Goal: Navigation & Orientation: Find specific page/section

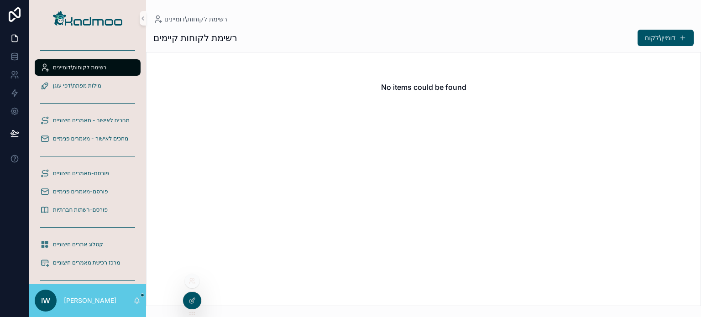
click at [192, 284] on div at bounding box center [192, 281] width 15 height 15
click at [191, 282] on icon at bounding box center [191, 283] width 4 height 2
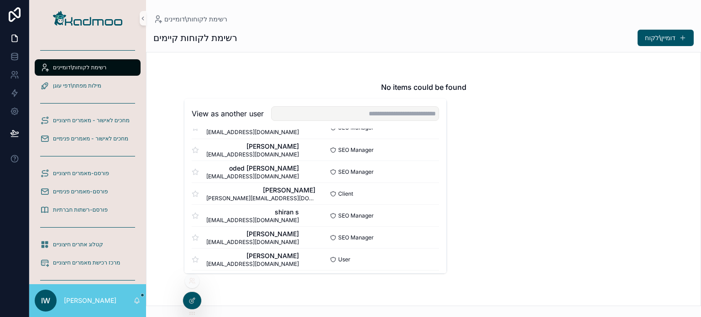
scroll to position [14, 0]
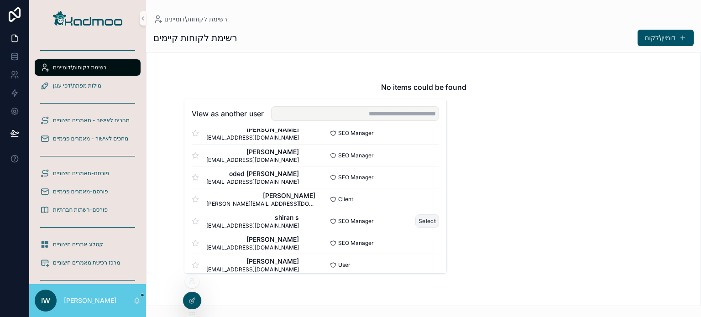
click at [419, 221] on button "Select" at bounding box center [427, 220] width 24 height 13
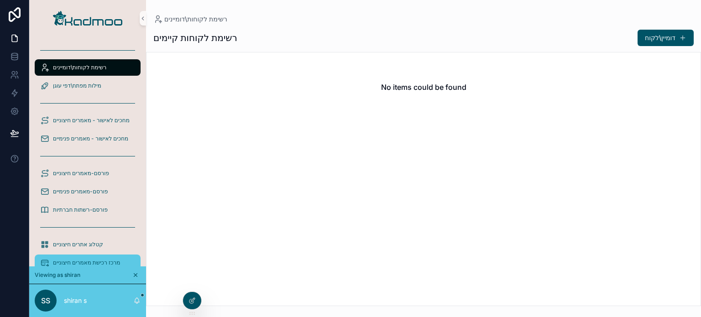
click at [79, 257] on div "מרכז רכישת מאמרים חיצוניים" at bounding box center [87, 262] width 95 height 15
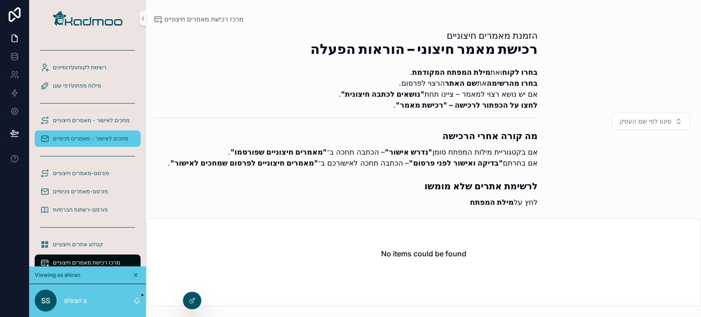
click at [95, 138] on span "מחכים לאישור - מאמרים פנימיים" at bounding box center [90, 138] width 75 height 7
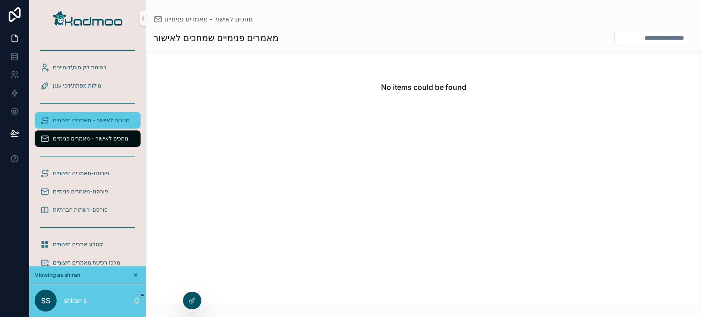
click at [97, 119] on span "מחכים לאישור - מאמרים חיצוניים" at bounding box center [91, 120] width 77 height 7
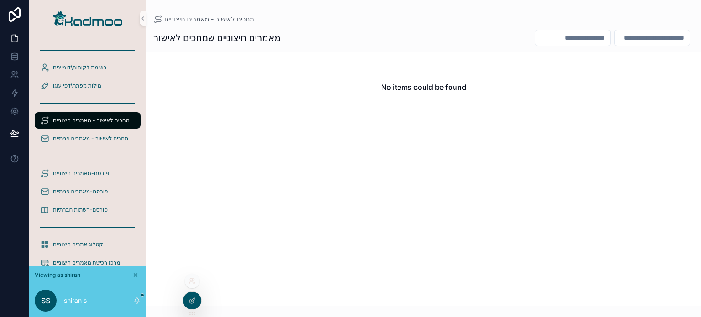
click at [192, 278] on icon at bounding box center [191, 280] width 7 height 7
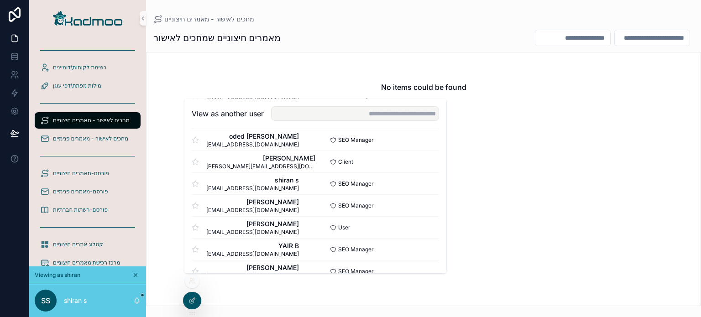
scroll to position [63, 0]
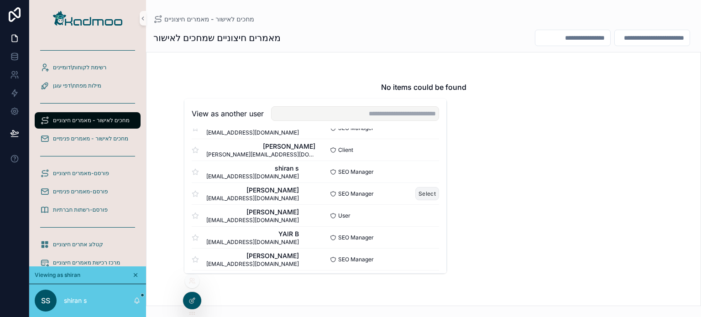
click at [421, 192] on button "Select" at bounding box center [427, 193] width 24 height 13
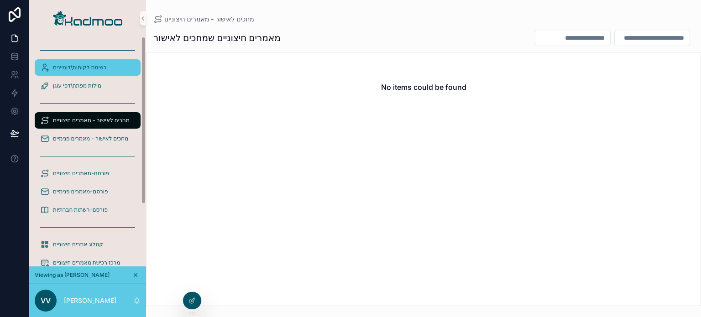
click at [84, 67] on span "רשימת לקוחות\דומיינים" at bounding box center [79, 67] width 53 height 7
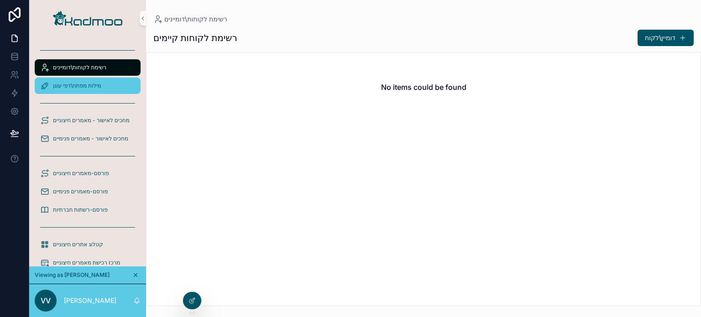
click at [97, 92] on div "מילות מפתח\דפי עוגן" at bounding box center [87, 85] width 95 height 15
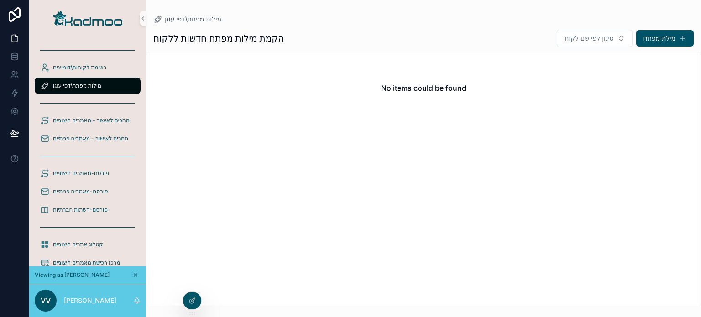
click at [95, 77] on div "מילות מפתח\דפי עוגן" at bounding box center [87, 86] width 117 height 18
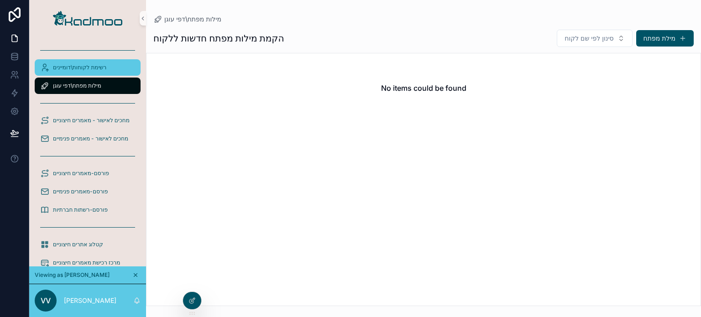
click at [95, 67] on span "רשימת לקוחות\דומיינים" at bounding box center [79, 67] width 53 height 7
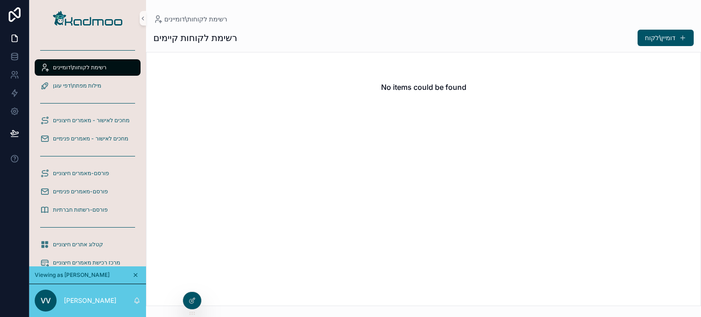
click at [89, 153] on div "scrollable content" at bounding box center [88, 156] width 106 height 15
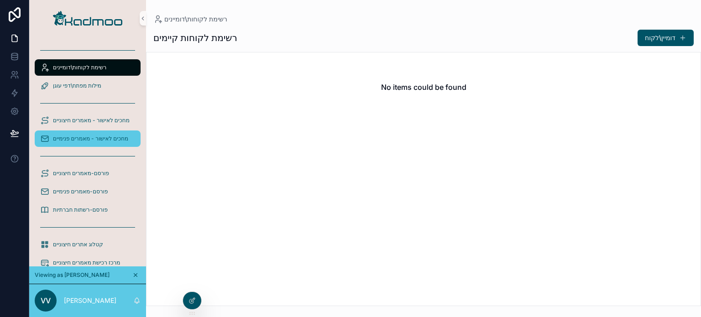
click at [92, 136] on span "מחכים לאישור - מאמרים פנימיים" at bounding box center [90, 138] width 75 height 7
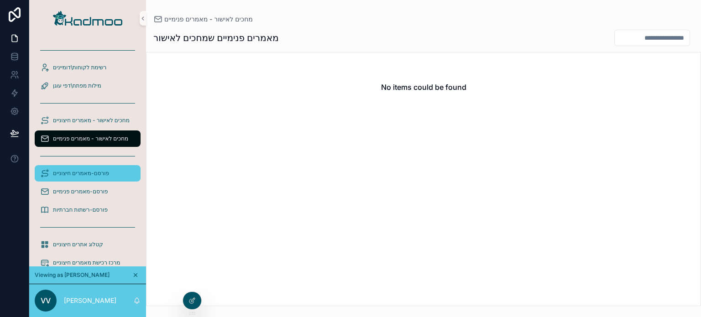
click at [93, 178] on div "פורסם-מאמרים חיצוניים" at bounding box center [87, 173] width 95 height 15
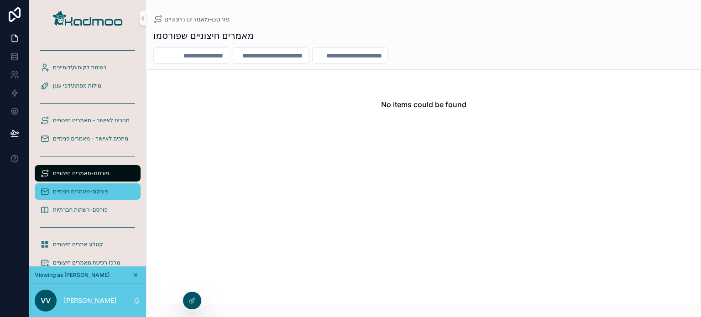
click at [90, 194] on span "פורסם-מאמרים פנימיים" at bounding box center [80, 191] width 55 height 7
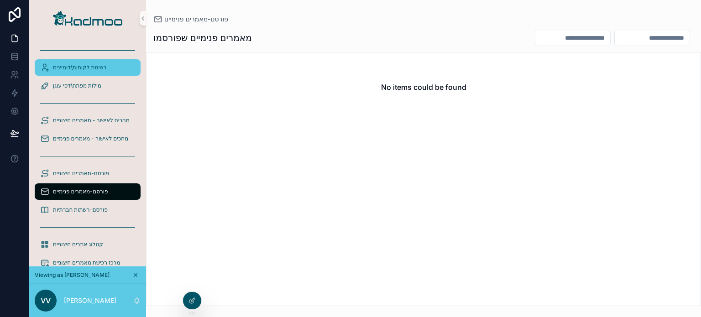
click at [99, 67] on span "רשימת לקוחות\דומיינים" at bounding box center [79, 67] width 53 height 7
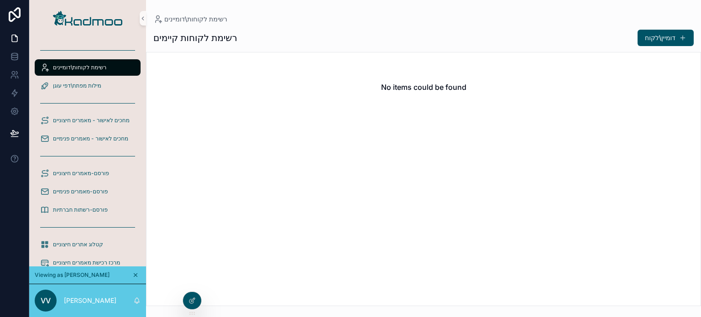
click at [191, 281] on div "No items could be found" at bounding box center [423, 179] width 555 height 254
click at [190, 282] on icon at bounding box center [191, 280] width 7 height 7
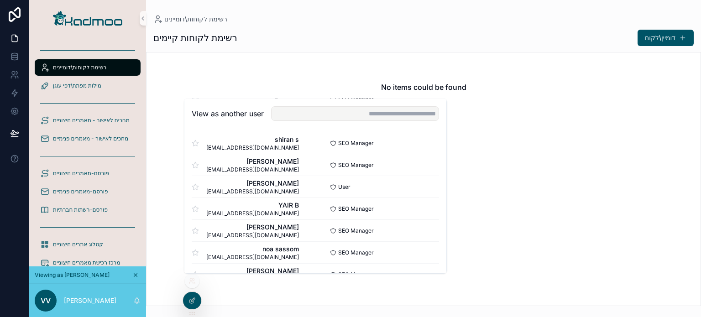
scroll to position [93, 0]
click at [416, 187] on button "Select" at bounding box center [427, 185] width 24 height 13
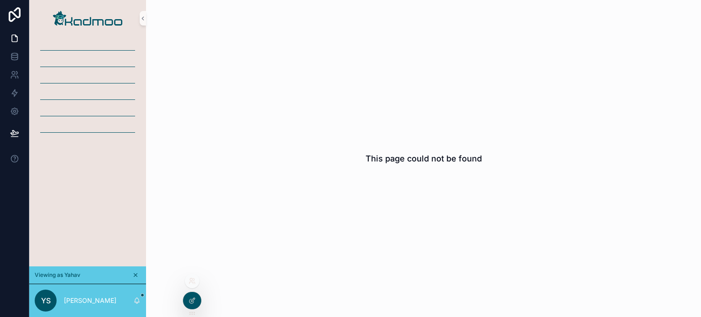
click at [192, 284] on icon at bounding box center [191, 280] width 7 height 7
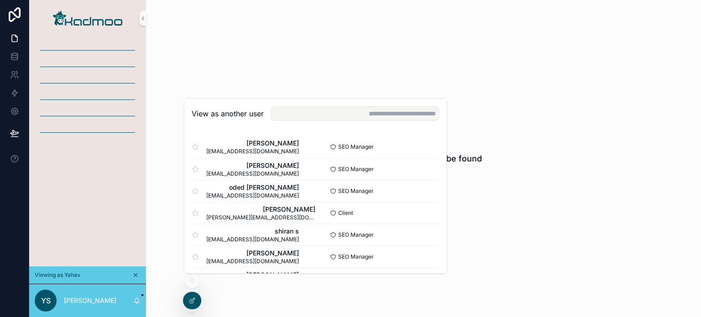
click at [118, 249] on div "scrollable content" at bounding box center [87, 151] width 117 height 230
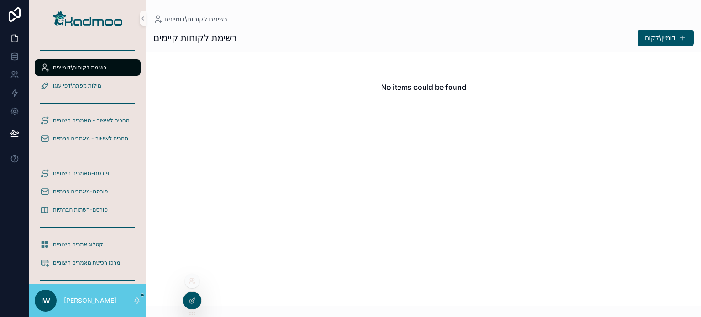
click at [193, 279] on icon at bounding box center [193, 279] width 1 height 2
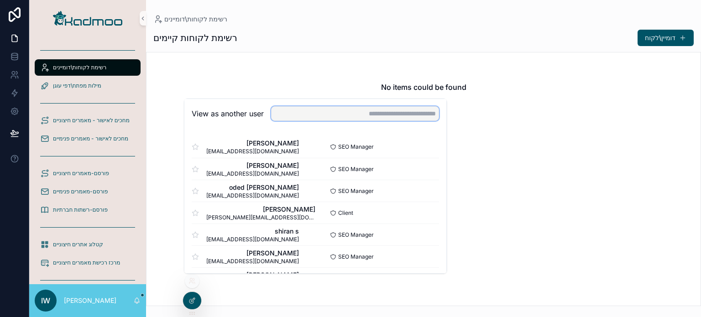
click at [397, 110] on input "text" at bounding box center [355, 113] width 168 height 15
type input "*"
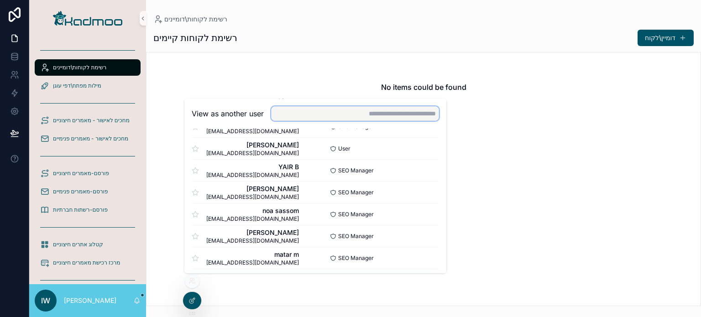
scroll to position [127, 0]
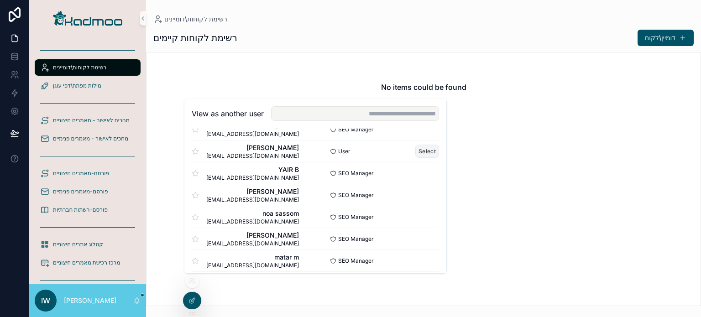
click at [423, 152] on button "Select" at bounding box center [427, 151] width 24 height 13
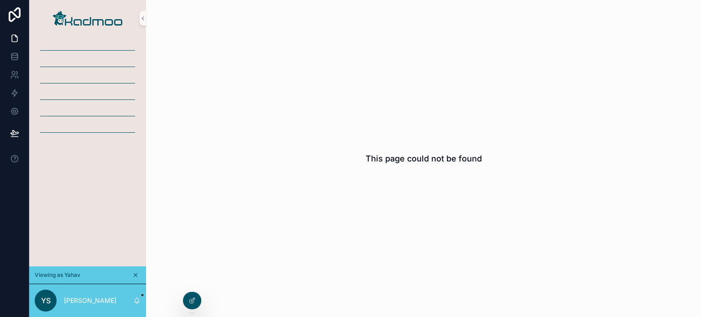
click at [73, 74] on div "scrollable content" at bounding box center [87, 66] width 117 height 16
click at [192, 284] on div at bounding box center [192, 281] width 15 height 15
click at [192, 282] on icon at bounding box center [191, 280] width 7 height 7
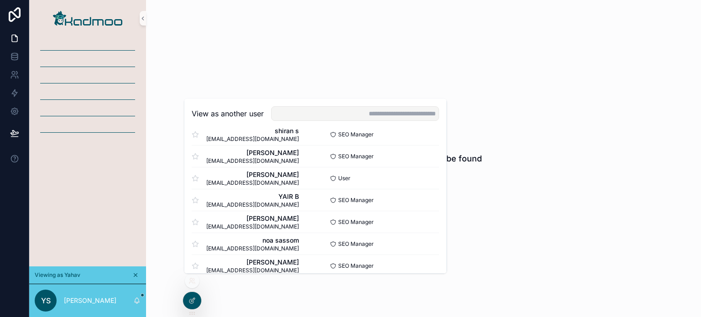
scroll to position [96, 0]
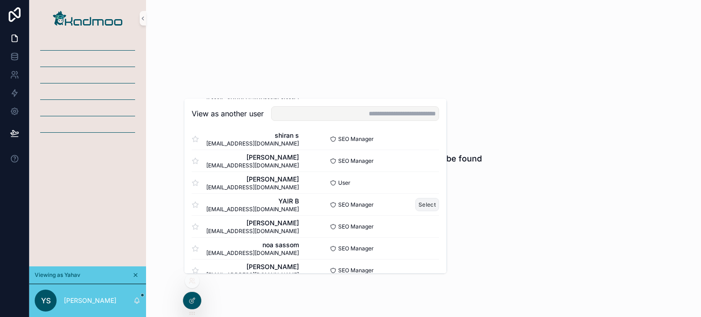
click at [416, 202] on button "Select" at bounding box center [427, 204] width 24 height 13
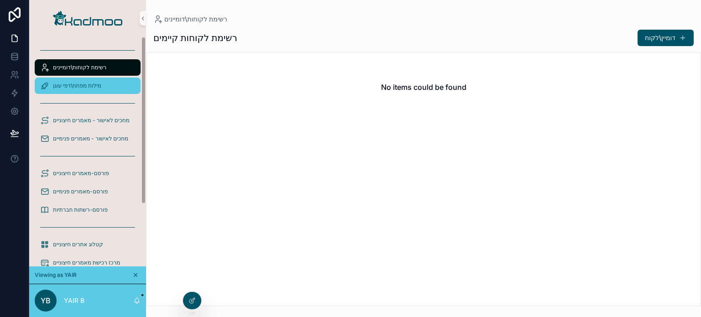
click at [91, 94] on link "מילות מפתח\דפי עוגן" at bounding box center [88, 86] width 106 height 16
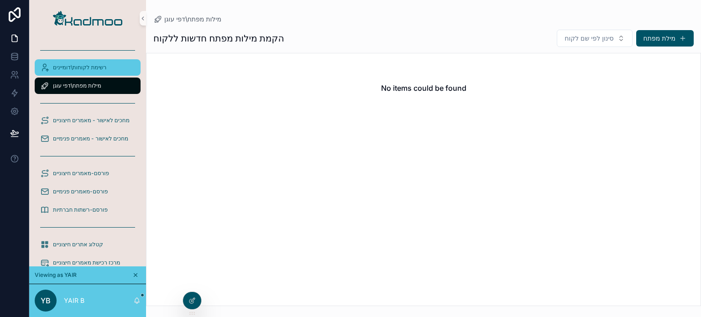
click at [96, 68] on span "רשימת לקוחות\דומיינים" at bounding box center [79, 67] width 53 height 7
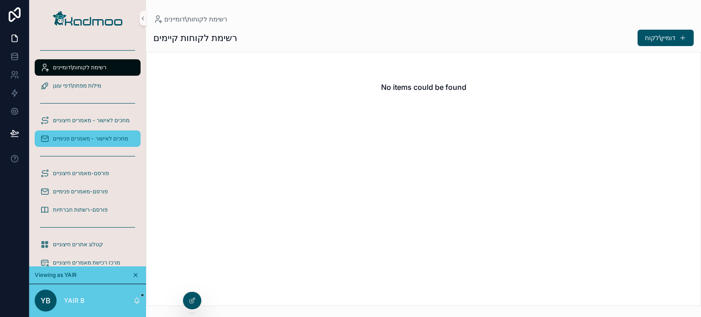
click at [100, 134] on div "מחכים לאישור - מאמרים פנימיים" at bounding box center [87, 138] width 95 height 15
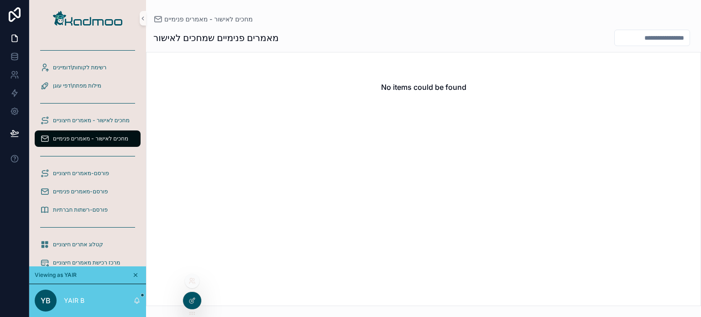
click at [193, 281] on icon at bounding box center [193, 279] width 1 height 2
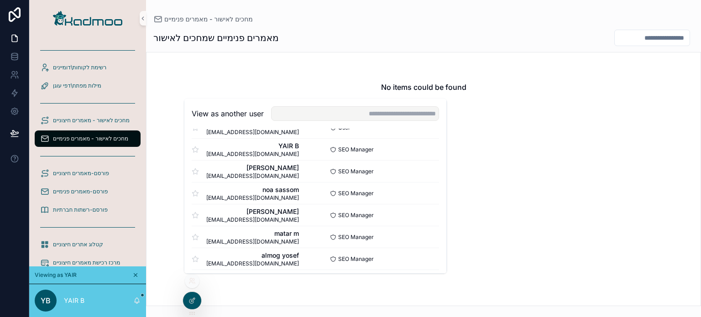
scroll to position [152, 0]
click at [424, 171] on button "Select" at bounding box center [427, 169] width 24 height 13
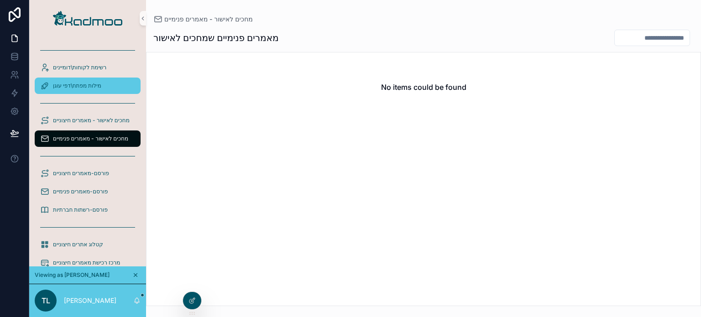
click at [91, 85] on span "מילות מפתח\דפי עוגן" at bounding box center [77, 85] width 48 height 7
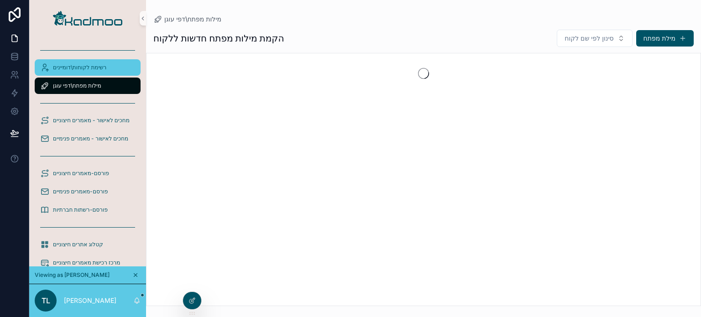
click at [96, 63] on div "רשימת לקוחות\דומיינים" at bounding box center [87, 67] width 95 height 15
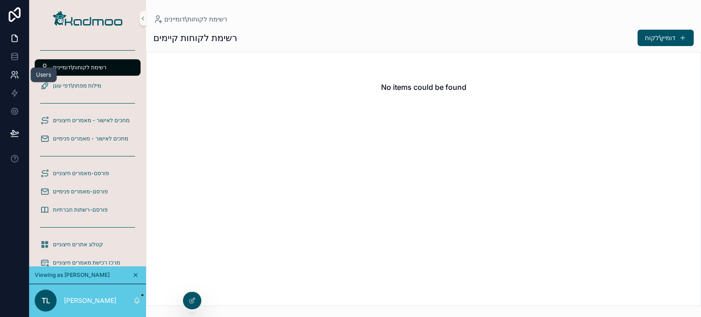
click at [14, 73] on icon at bounding box center [14, 74] width 9 height 9
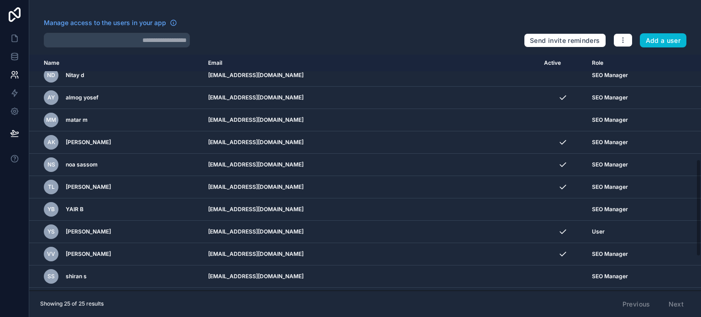
scroll to position [251, 0]
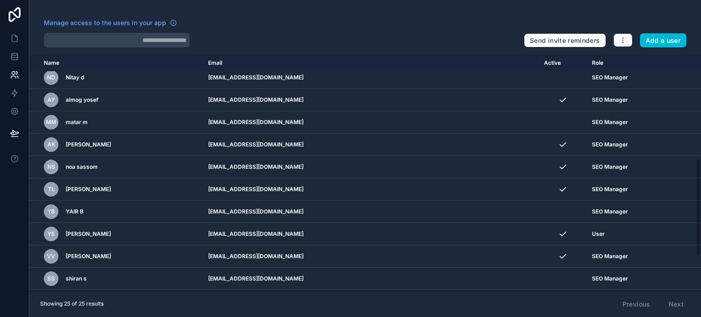
drag, startPoint x: 697, startPoint y: 136, endPoint x: 691, endPoint y: 239, distance: 103.7
click at [691, 239] on div "Name Email Active Role [DOMAIN_NAME] iw itamar weinreb [EMAIL_ADDRESS][PERSON_N…" at bounding box center [364, 173] width 671 height 236
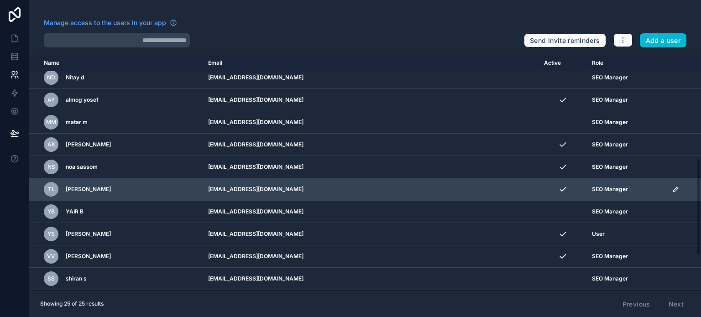
click at [672, 186] on icon "scrollable content" at bounding box center [675, 189] width 7 height 7
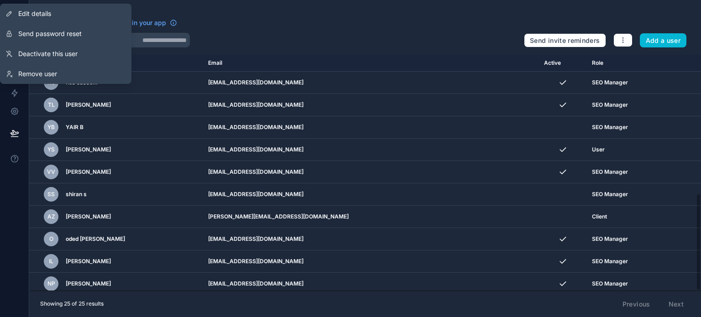
scroll to position [337, 0]
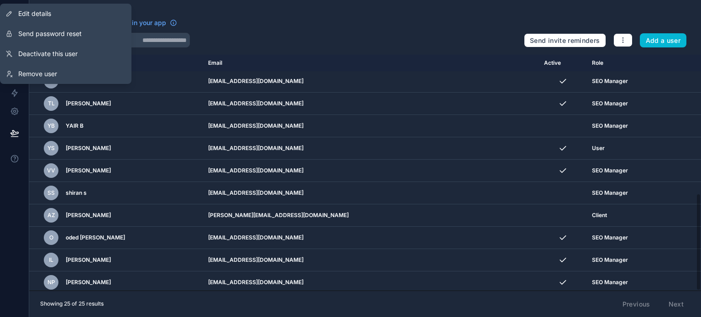
drag, startPoint x: 699, startPoint y: 199, endPoint x: 700, endPoint y: 246, distance: 47.5
click at [700, 246] on div "Name Email Active Role [DOMAIN_NAME] iw itamar weinreb [EMAIL_ADDRESS][PERSON_N…" at bounding box center [364, 173] width 671 height 236
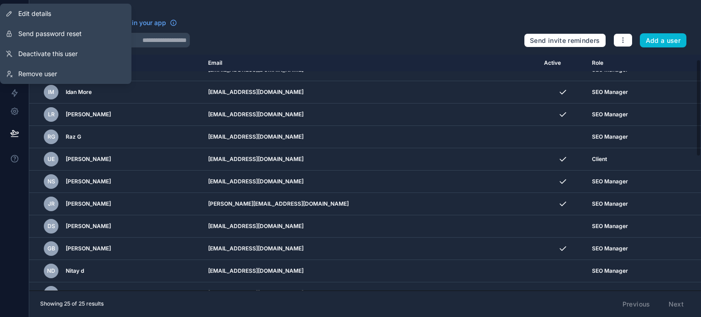
scroll to position [0, 0]
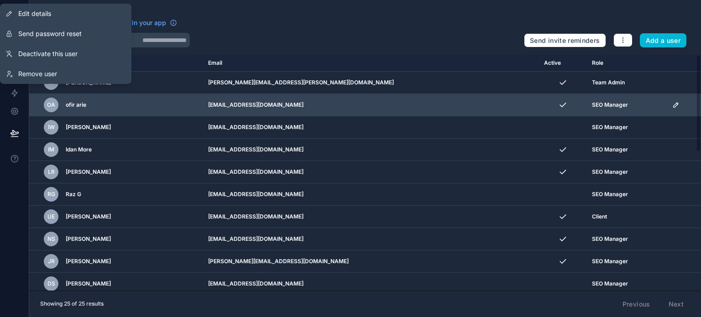
drag, startPoint x: 699, startPoint y: 246, endPoint x: 698, endPoint y: 95, distance: 150.5
click at [698, 95] on div "Name Email Active Role [DOMAIN_NAME] iw itamar weinreb [EMAIL_ADDRESS][PERSON_N…" at bounding box center [364, 173] width 671 height 236
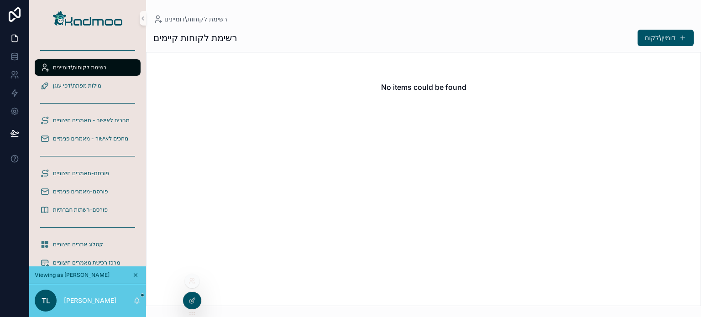
click at [196, 282] on div at bounding box center [192, 281] width 15 height 15
click at [192, 281] on icon at bounding box center [191, 280] width 7 height 7
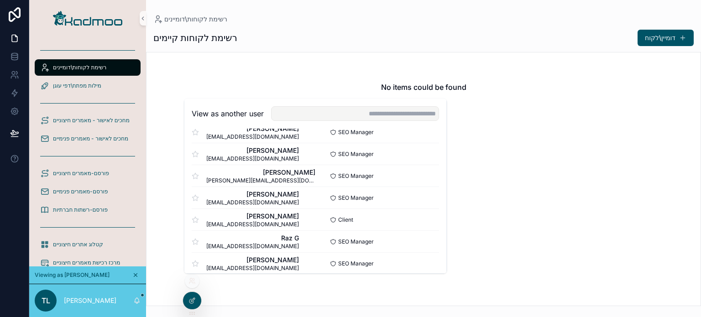
scroll to position [320, 0]
click at [416, 196] on button "Select" at bounding box center [427, 198] width 24 height 13
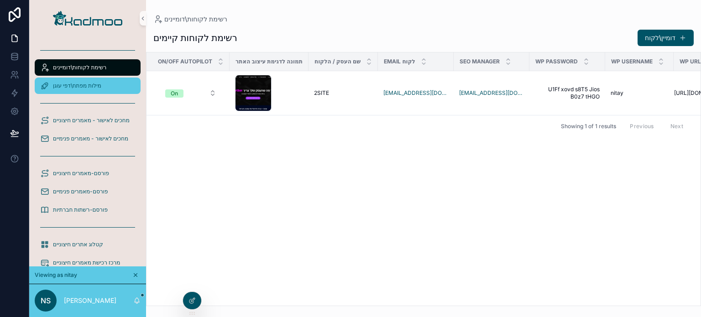
click at [89, 80] on div "מילות מפתח\דפי עוגן" at bounding box center [87, 85] width 95 height 15
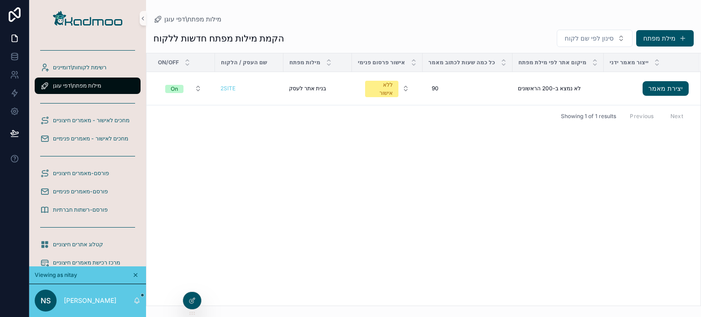
click at [106, 148] on div "scrollable content" at bounding box center [87, 156] width 117 height 16
click at [104, 303] on p "[PERSON_NAME]" at bounding box center [90, 300] width 52 height 9
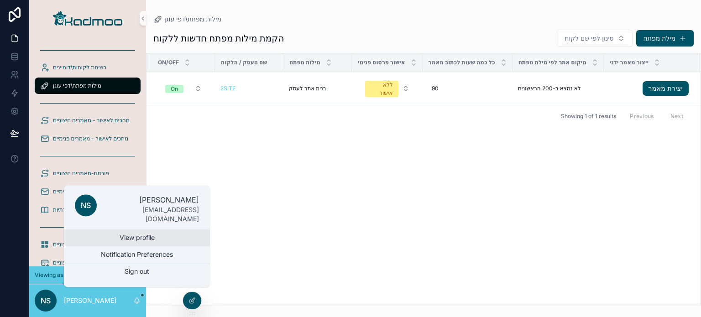
click at [127, 239] on link "View profile" at bounding box center [137, 237] width 146 height 16
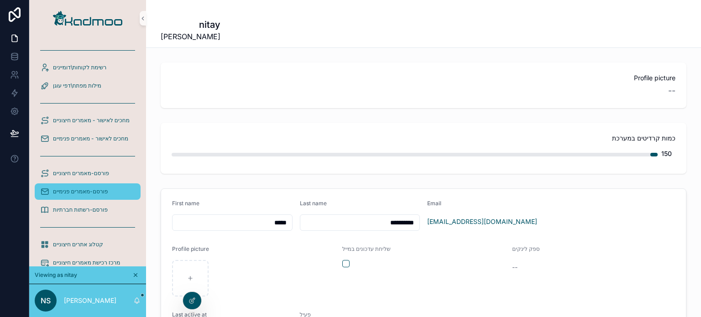
click at [93, 191] on span "פורסם-מאמרים פנימיים" at bounding box center [80, 191] width 55 height 7
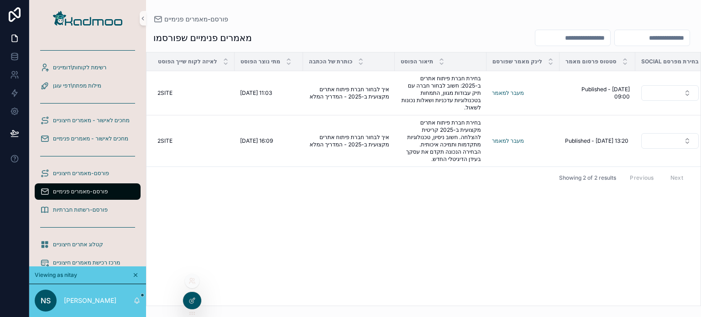
click at [192, 284] on icon at bounding box center [191, 280] width 7 height 7
